Goal: Transaction & Acquisition: Purchase product/service

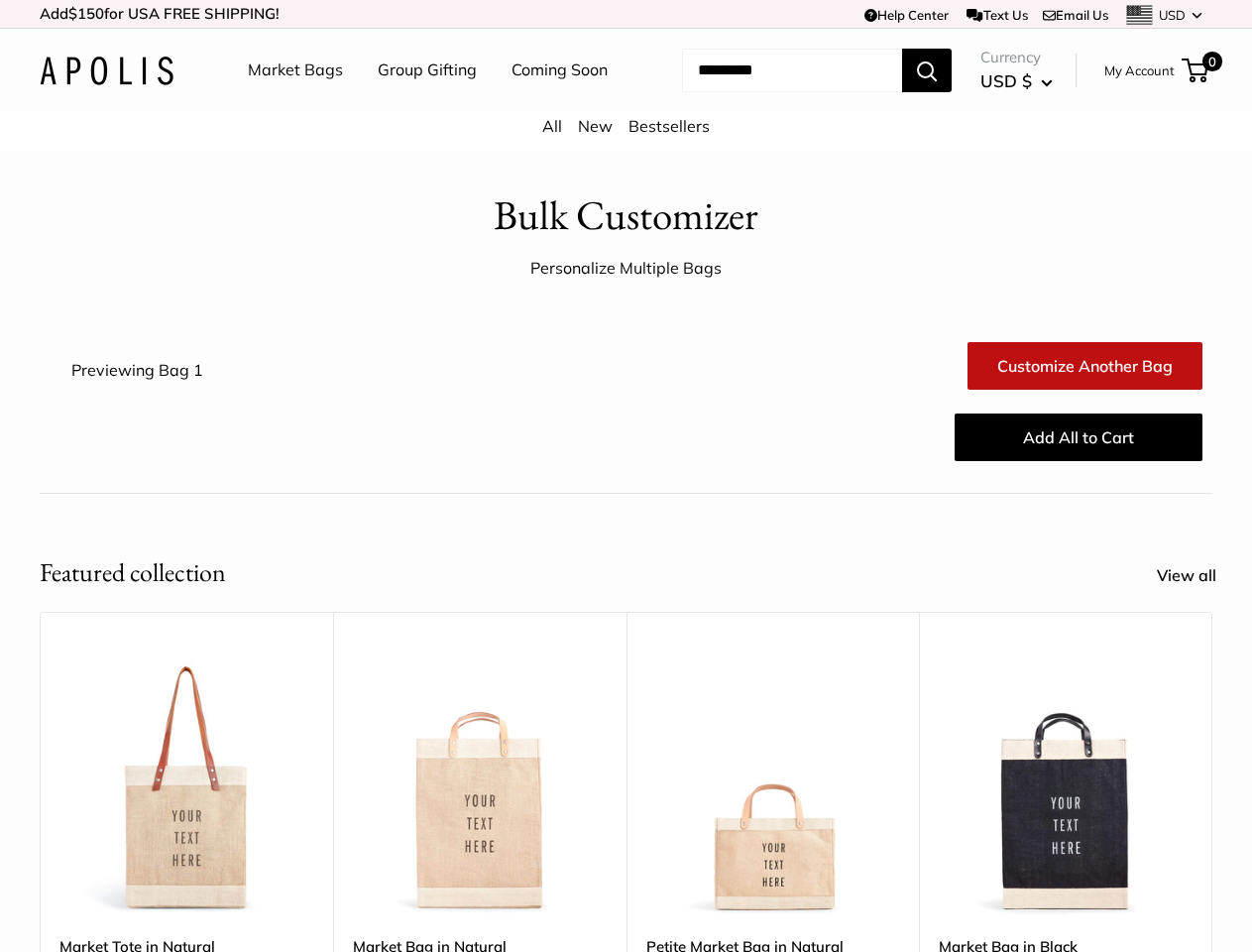
click at [625, 469] on div "Add All to Cart" at bounding box center [723, 436] width 977 height 63
click at [625, 14] on td "Help Center Text Us Email Us *** *** *** *** *** *** *** *** *** *** *** USD US…" at bounding box center [865, 14] width 694 height 28
click at [625, 102] on nav "Market Bags Group Gifting Coming Soon" at bounding box center [445, 70] width 474 height 63
click at [421, 102] on ul "Market Bags Group Gifting Coming Soon" at bounding box center [445, 70] width 395 height 63
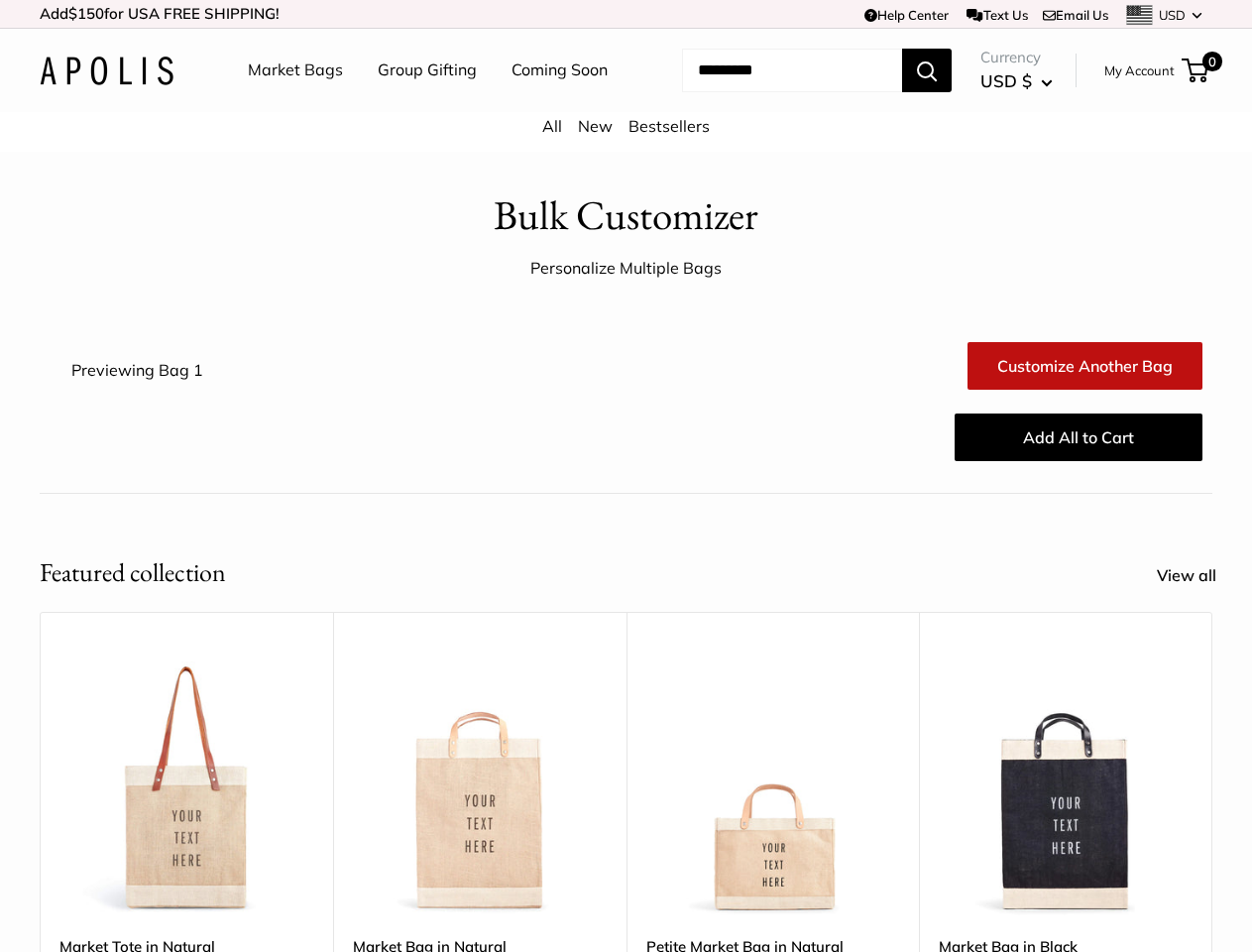
click at [768, 92] on input "Search..." at bounding box center [792, 71] width 220 height 44
click at [626, 764] on div "Upgrade: Next Day Fulfillment Customizable Text Sturdy & Spill Resistant Best S…" at bounding box center [772, 924] width 293 height 624
click at [626, 793] on div "Upgrade: Next Day Fulfillment Customizable Text Sturdy & Spill Resistant Best S…" at bounding box center [772, 924] width 293 height 624
